Goal: Find specific page/section: Find specific page/section

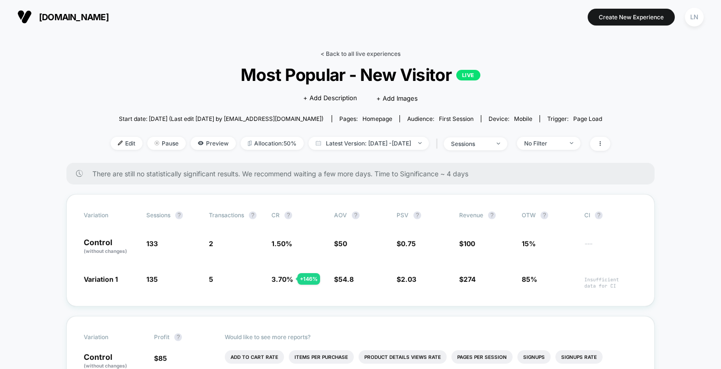
click at [347, 51] on link "< Back to all live experiences" at bounding box center [361, 53] width 80 height 7
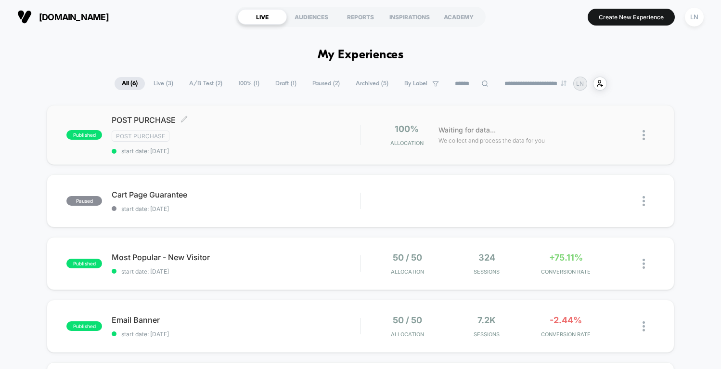
click at [290, 134] on div "Post Purchase" at bounding box center [236, 135] width 248 height 11
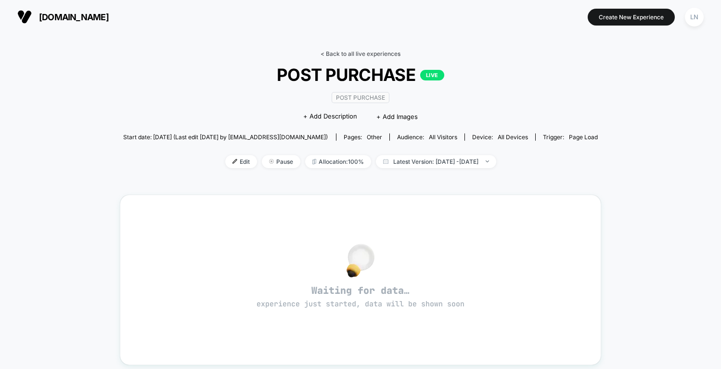
click at [338, 56] on link "< Back to all live experiences" at bounding box center [361, 53] width 80 height 7
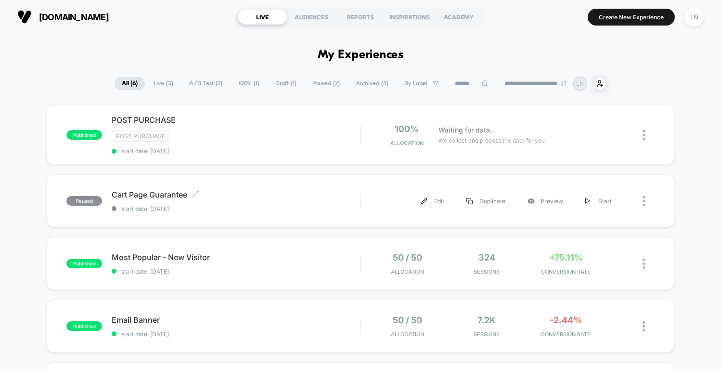
scroll to position [49, 0]
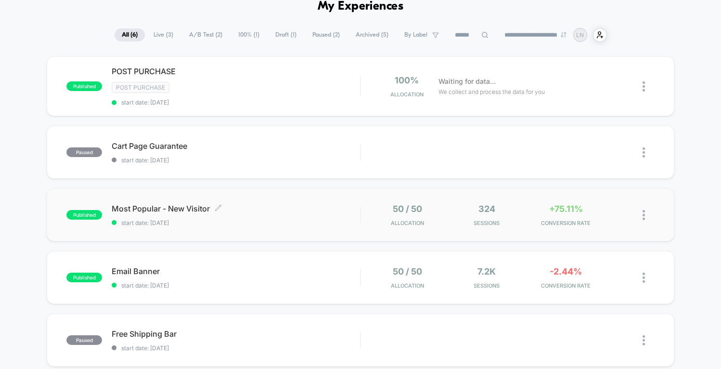
click at [267, 217] on div "Most Popular - New Visitor Click to edit experience details Click to edit exper…" at bounding box center [236, 215] width 248 height 23
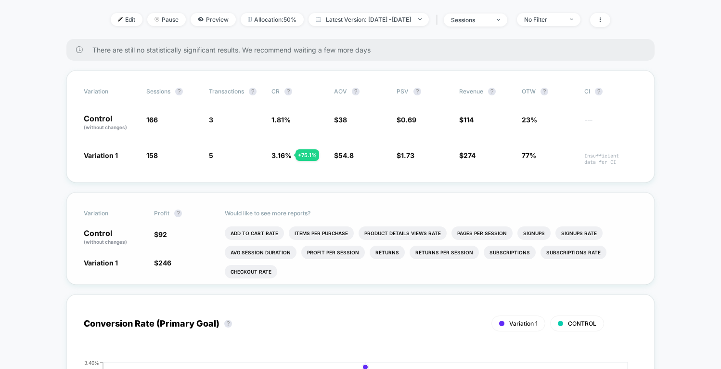
scroll to position [140, 0]
